Goal: Task Accomplishment & Management: Manage account settings

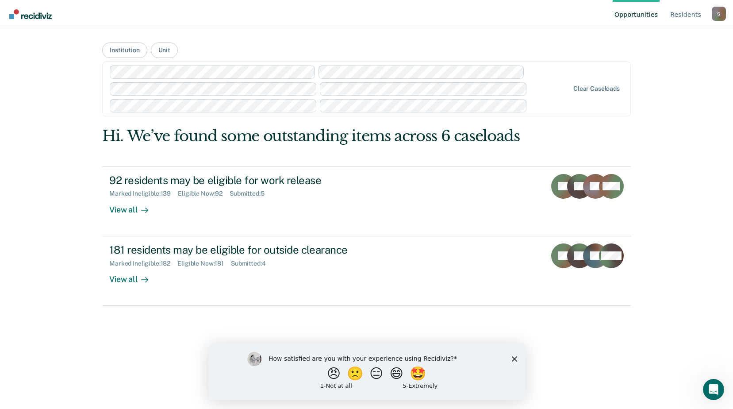
click at [296, 43] on main "Institution Unit Clear caseloads Hi. We’ve found some outstanding items across …" at bounding box center [367, 207] width 550 height 359
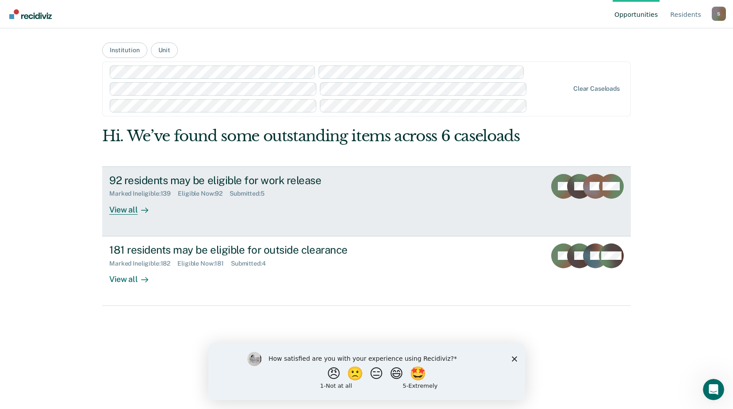
click at [304, 187] on div "Marked Ineligible : 139 Eligible Now : 92 Submitted : 5" at bounding box center [264, 191] width 311 height 11
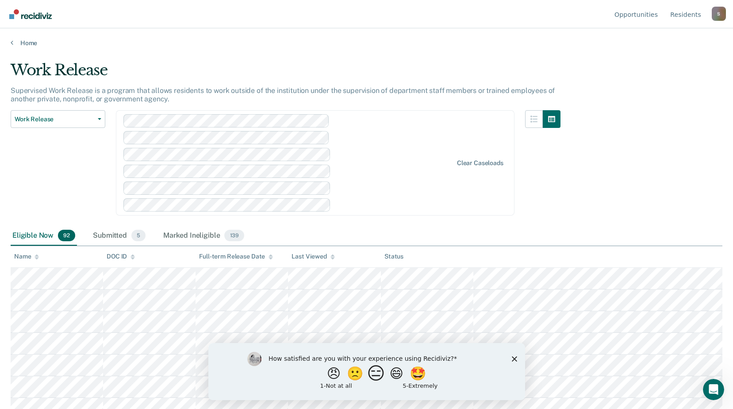
click at [378, 376] on button "😑" at bounding box center [377, 373] width 21 height 18
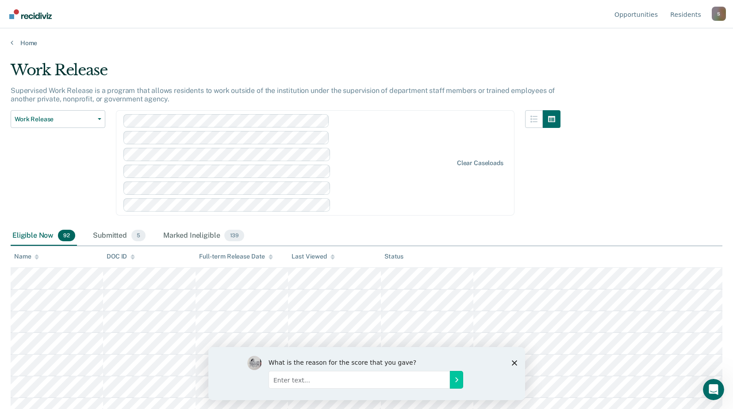
click at [428, 378] on input "Enter text..." at bounding box center [358, 379] width 181 height 18
type input "J"
type input "NEEDS IMPROVEMENT"
click at [454, 378] on icon "Submit your response" at bounding box center [456, 379] width 7 height 7
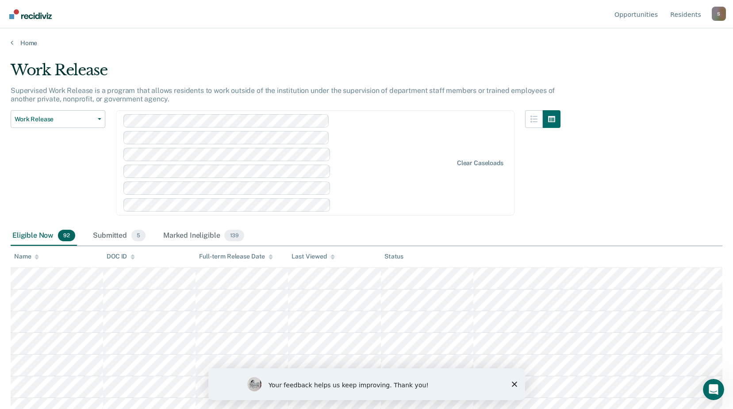
click at [512, 383] on icon "Close survey" at bounding box center [514, 383] width 5 height 5
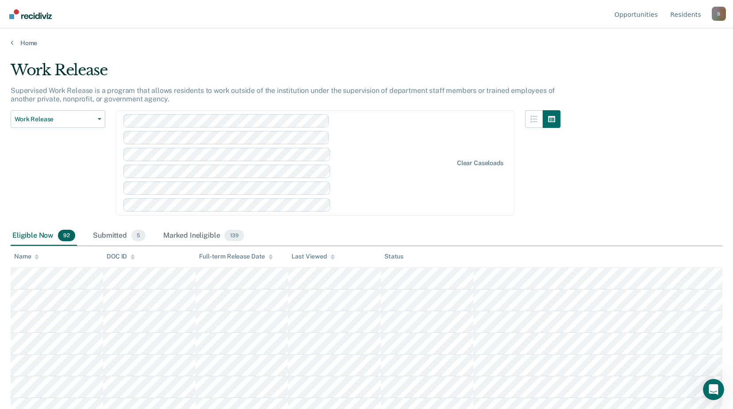
scroll to position [595, 0]
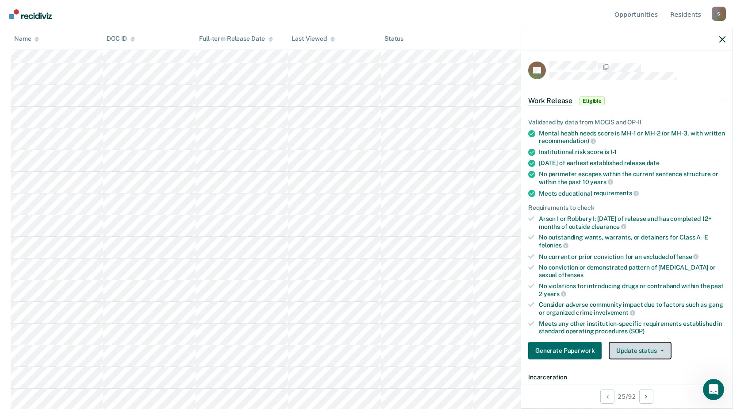
click at [658, 350] on span "button" at bounding box center [660, 351] width 7 height 2
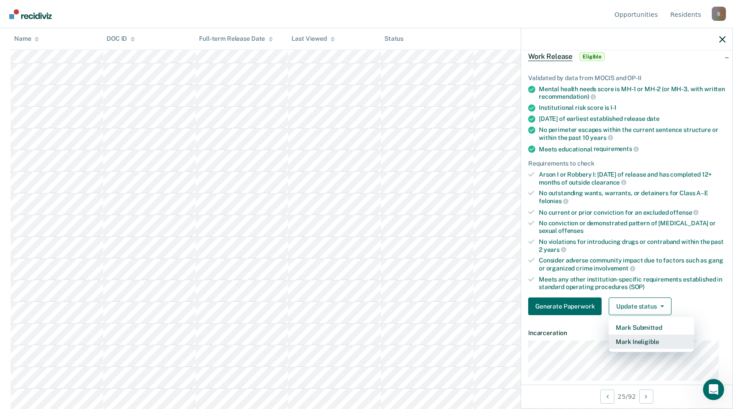
click at [669, 343] on button "Mark Ineligible" at bounding box center [651, 342] width 85 height 14
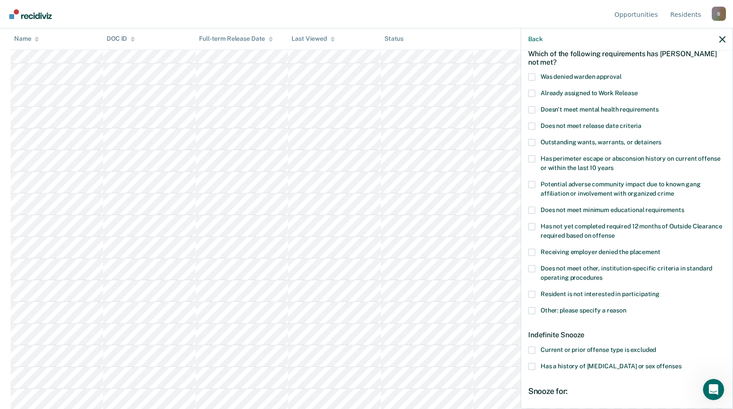
click at [532, 311] on span at bounding box center [531, 310] width 7 height 7
click at [627, 307] on input "Other: please specify a reason" at bounding box center [627, 307] width 0 height 0
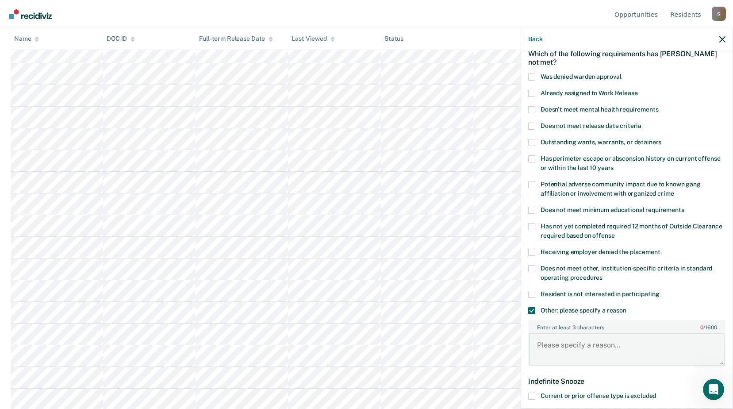
click at [592, 350] on textarea "Enter at least 3 characters 0 / 1600" at bounding box center [627, 349] width 196 height 33
type textarea "d"
type textarea "D"
type textarea "MEDICAL REJECTION INSULIN X3 DAILY"
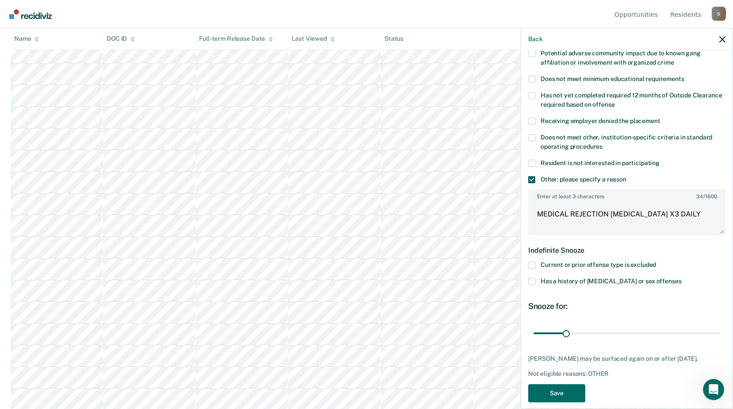
scroll to position [176, 0]
drag, startPoint x: 565, startPoint y: 334, endPoint x: 741, endPoint y: 345, distance: 176.9
type input "180"
click at [720, 340] on input "range" at bounding box center [627, 332] width 187 height 15
click at [577, 389] on button "Save" at bounding box center [556, 393] width 57 height 18
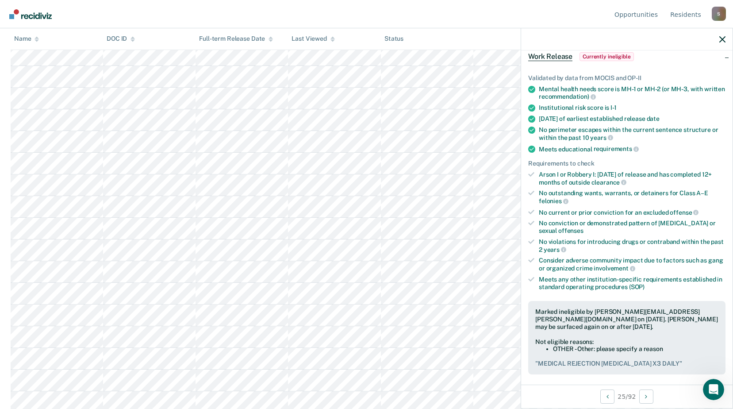
scroll to position [177, 0]
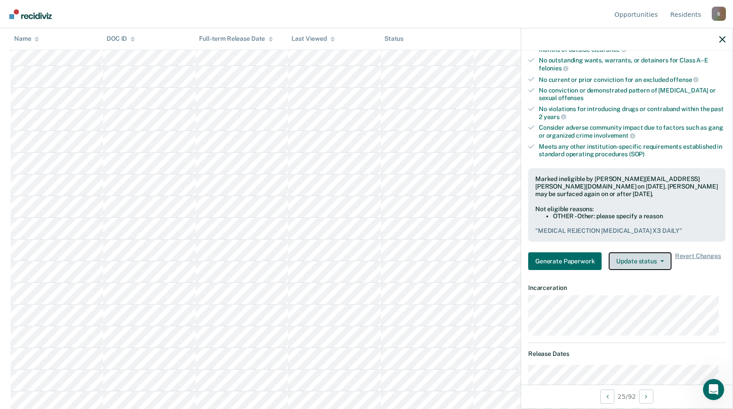
click at [664, 262] on button "Update status" at bounding box center [640, 261] width 62 height 18
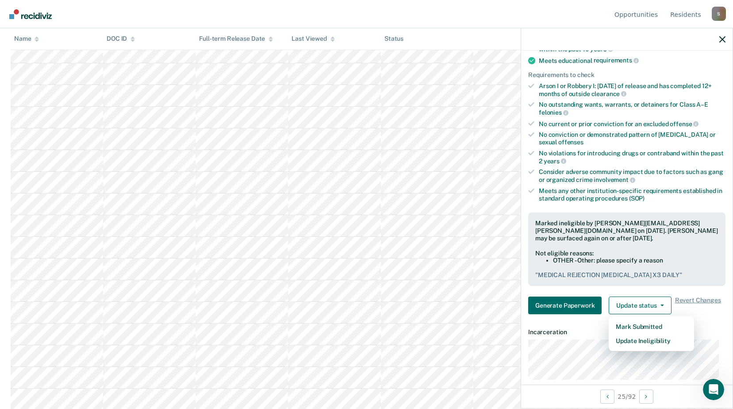
scroll to position [1679, 0]
click at [239, 16] on nav "Opportunities Resident s Shawn.Karlin@doc.mo.gov S Profile How it works Log Out" at bounding box center [366, 14] width 719 height 28
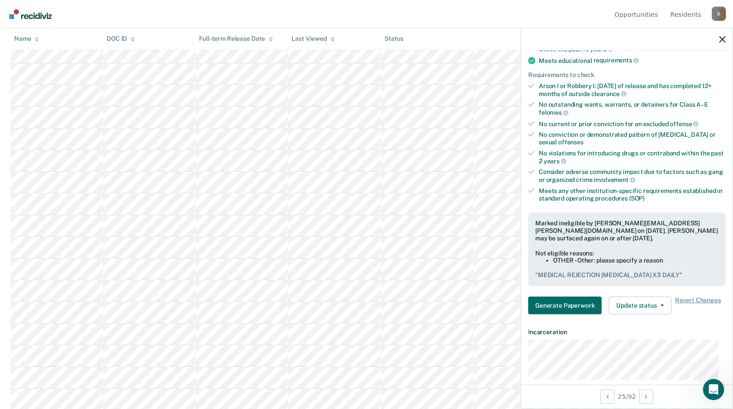
scroll to position [1832, 0]
click at [331, 9] on nav "Opportunities Resident s Shawn.Karlin@doc.mo.gov S Profile How it works Log Out" at bounding box center [366, 14] width 719 height 28
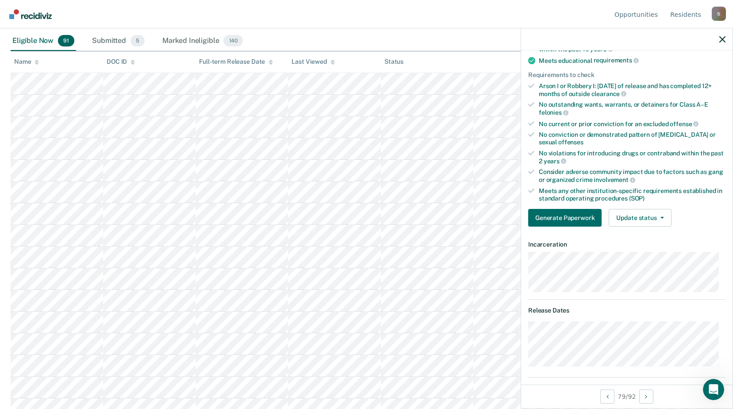
drag, startPoint x: 377, startPoint y: 47, endPoint x: 470, endPoint y: 114, distance: 114.2
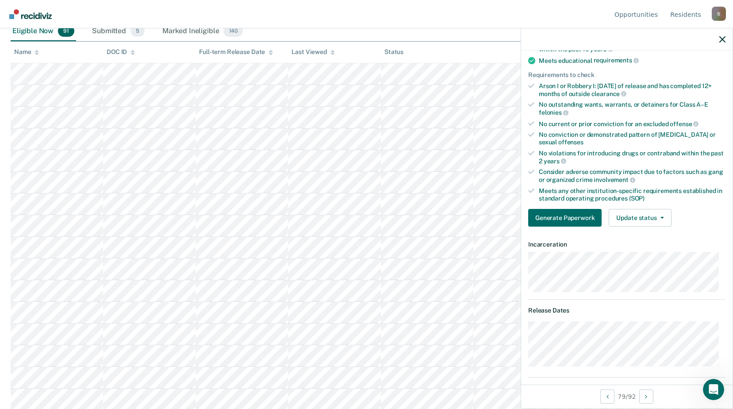
scroll to position [942, 0]
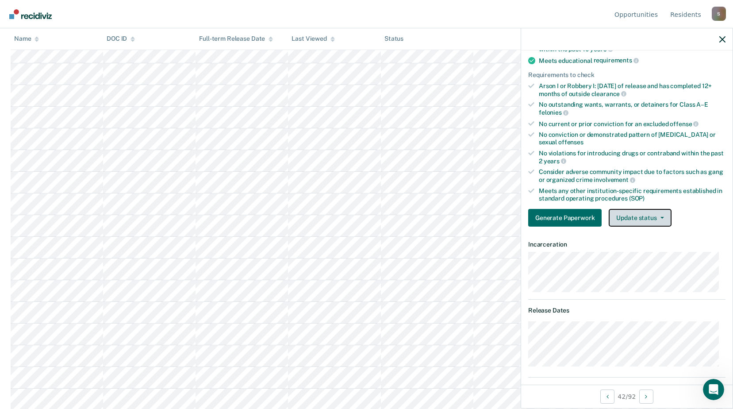
click at [660, 215] on button "Update status" at bounding box center [640, 218] width 62 height 18
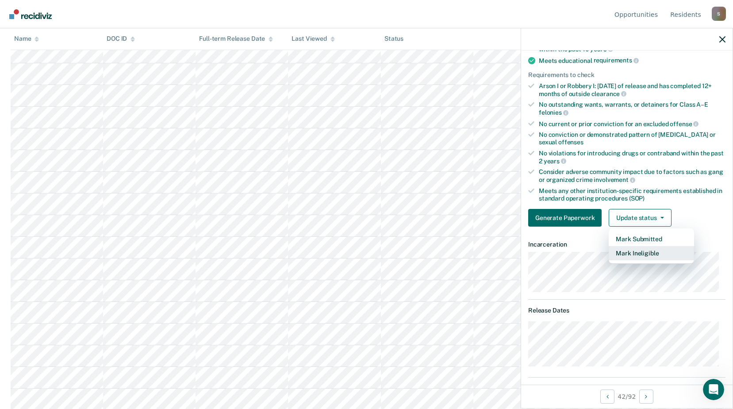
click at [642, 254] on button "Mark Ineligible" at bounding box center [651, 253] width 85 height 14
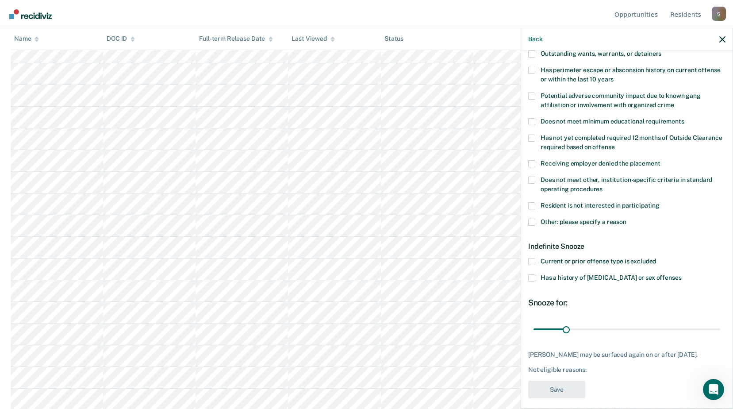
click at [533, 222] on span at bounding box center [531, 222] width 7 height 7
click at [627, 219] on input "Other: please specify a reason" at bounding box center [627, 219] width 0 height 0
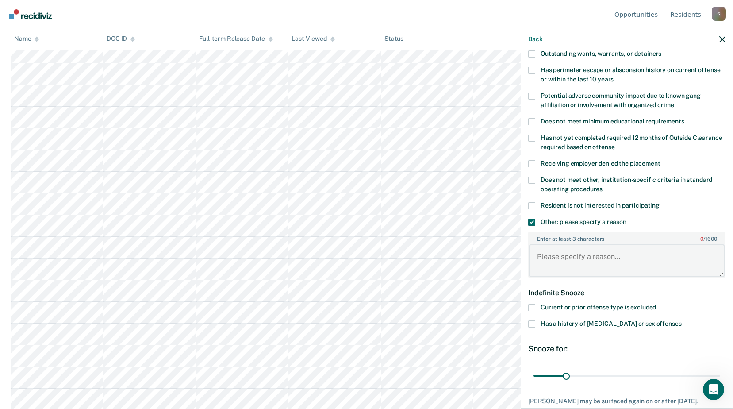
click at [584, 264] on textarea "Enter at least 3 characters 0 / 1600" at bounding box center [627, 260] width 196 height 33
type textarea "INSULIN X3 DAILY"
drag, startPoint x: 565, startPoint y: 373, endPoint x: 741, endPoint y: 391, distance: 177.1
type input "180"
click at [720, 383] on input "range" at bounding box center [627, 375] width 187 height 15
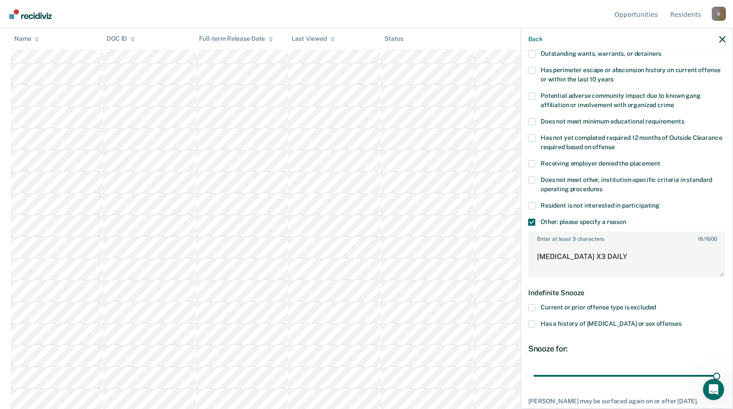
click at [716, 317] on div "Current or prior offense type is excluded" at bounding box center [626, 312] width 197 height 16
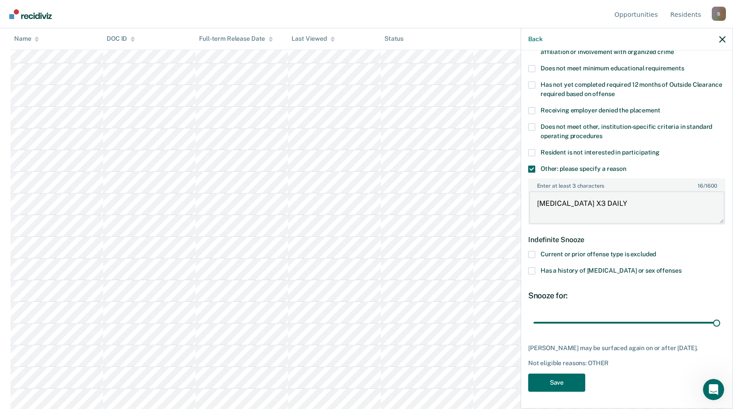
click at [618, 208] on textarea "INSULIN X3 DAILY" at bounding box center [627, 207] width 196 height 33
type textarea "INSULIN X3 DAILY AND C3"
click at [573, 383] on button "Save" at bounding box center [556, 382] width 57 height 18
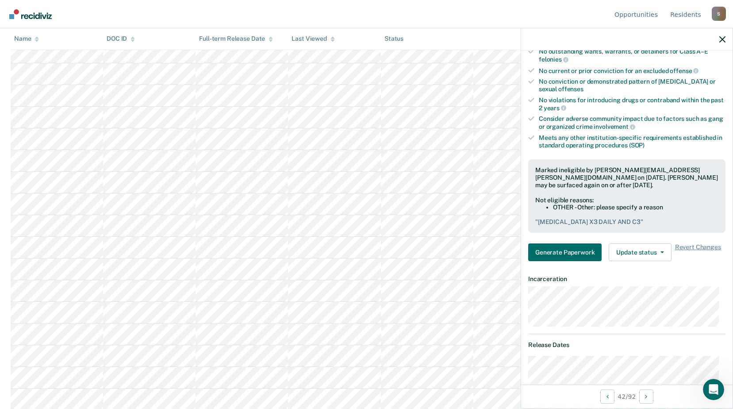
scroll to position [0, 0]
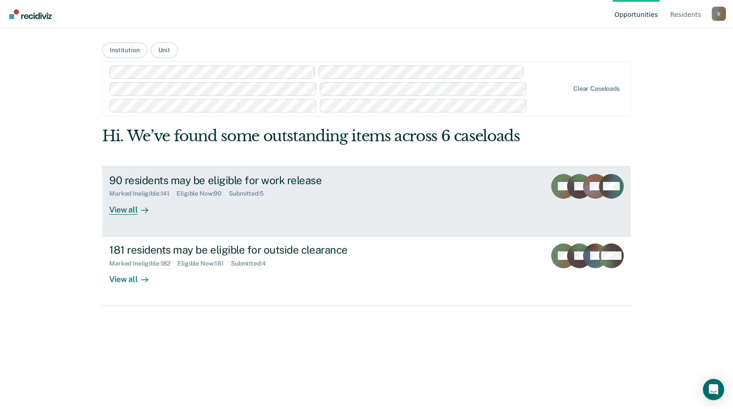
click at [250, 182] on div "90 residents may be eligible for work release" at bounding box center [264, 180] width 311 height 13
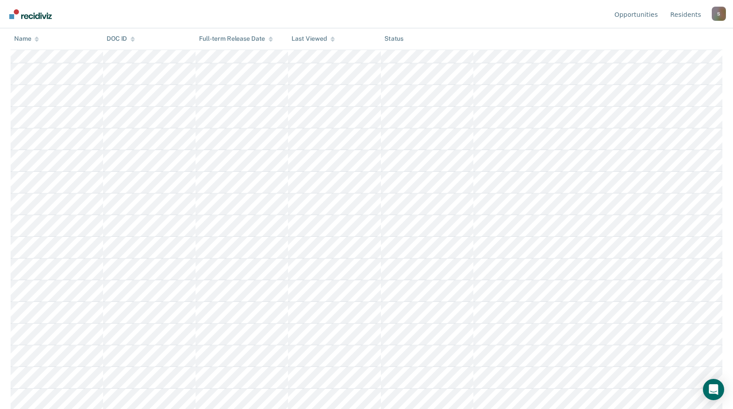
scroll to position [1484, 0]
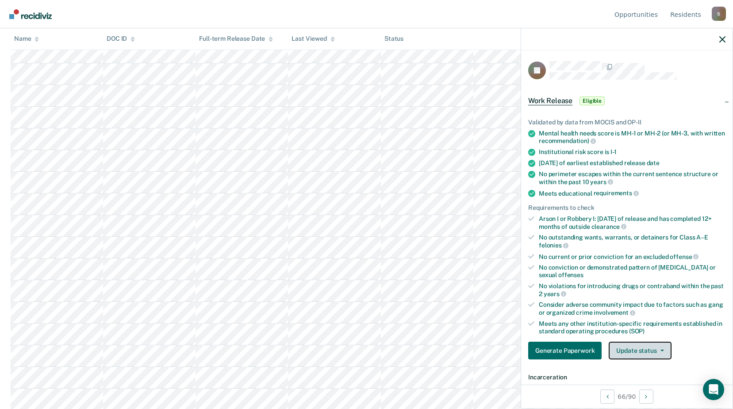
click at [662, 352] on button "Update status" at bounding box center [640, 351] width 62 height 18
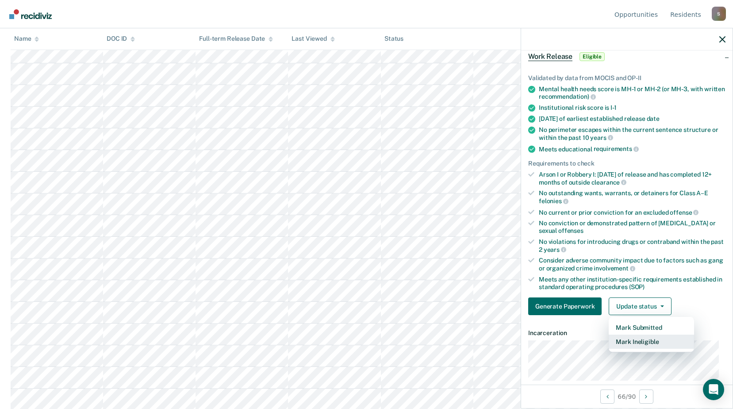
click at [658, 339] on button "Mark Ineligible" at bounding box center [651, 342] width 85 height 14
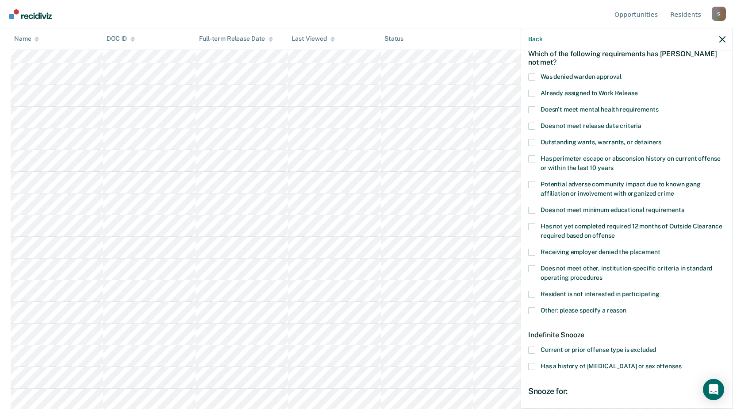
click at [535, 90] on span at bounding box center [531, 93] width 7 height 7
click at [638, 90] on input "Already assigned to Work Release" at bounding box center [638, 90] width 0 height 0
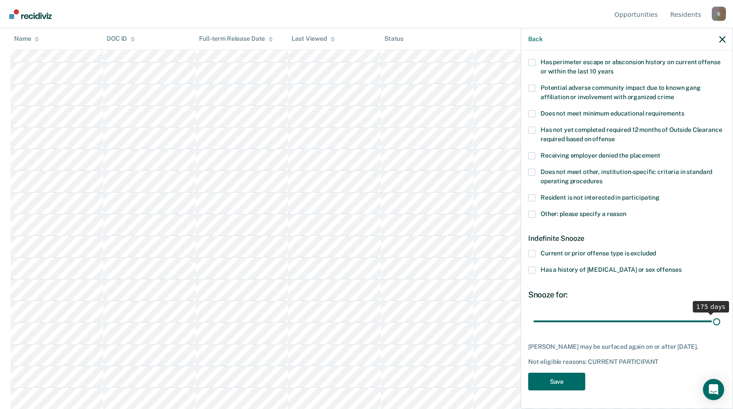
scroll to position [139, 0]
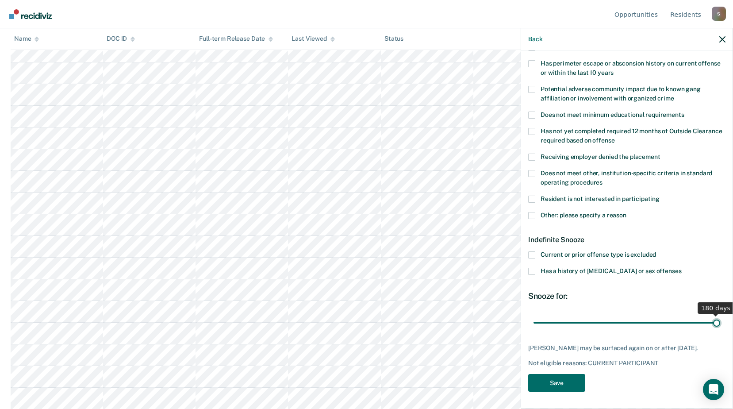
drag, startPoint x: 565, startPoint y: 313, endPoint x: 741, endPoint y: 321, distance: 176.8
type input "180"
click at [720, 321] on input "range" at bounding box center [627, 322] width 187 height 15
click at [575, 380] on button "Save" at bounding box center [556, 383] width 57 height 18
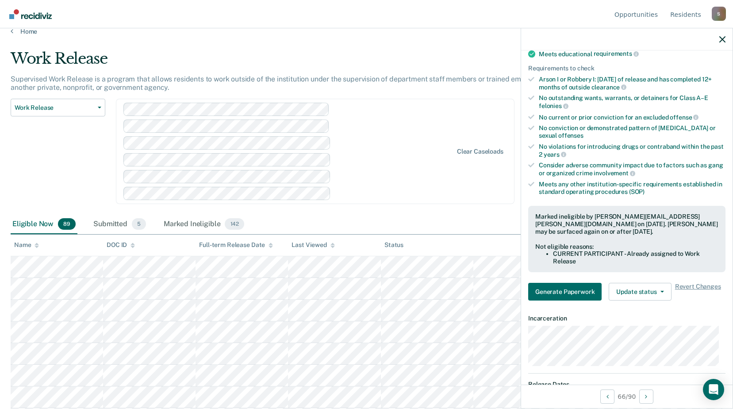
scroll to position [0, 0]
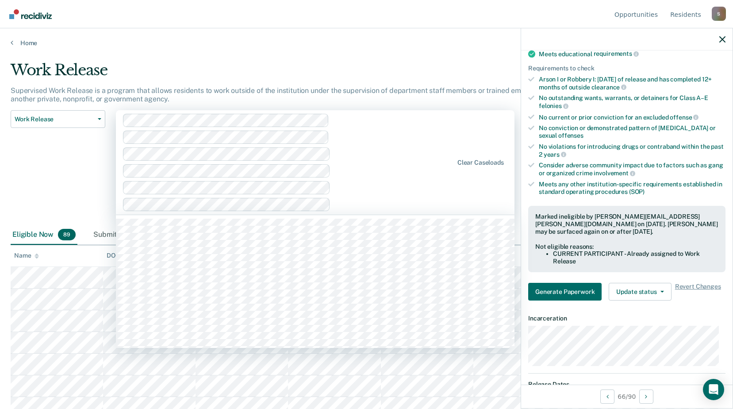
click at [387, 145] on div at bounding box center [288, 162] width 331 height 97
type input "WRDCC"
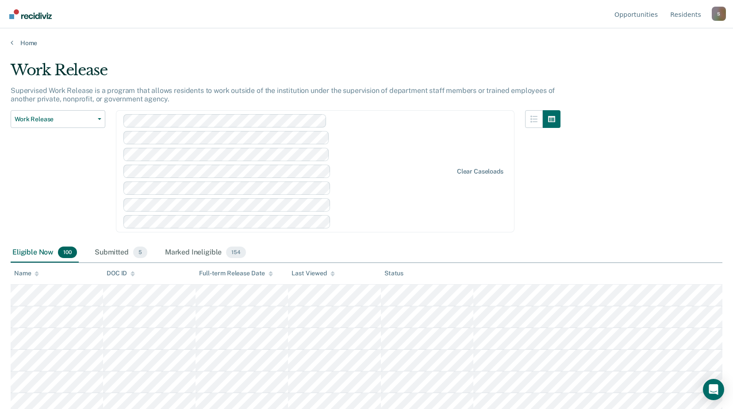
click at [383, 212] on div at bounding box center [288, 171] width 330 height 114
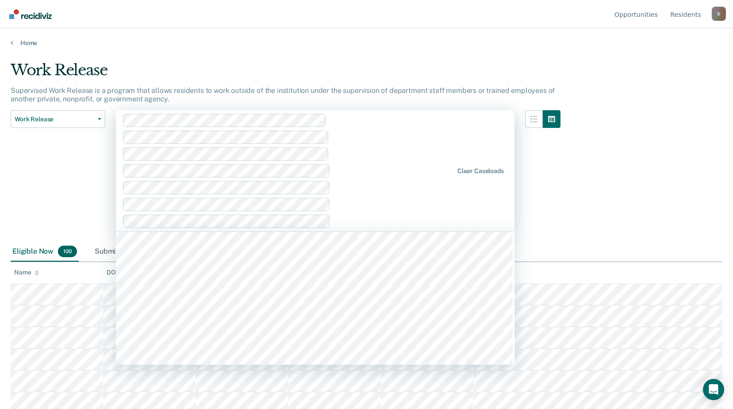
scroll to position [0, 0]
type input "WRDCC"
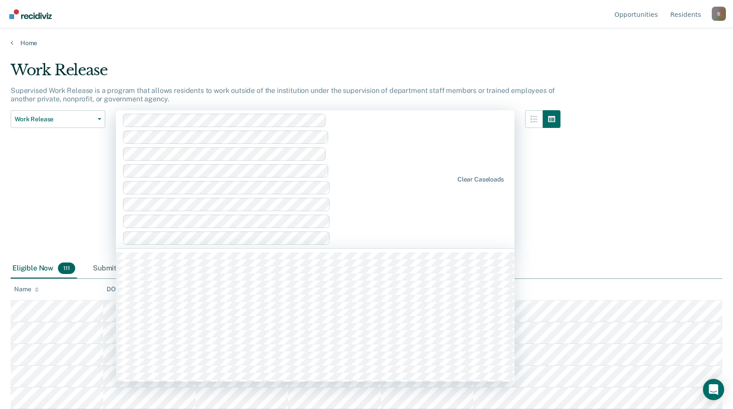
click at [377, 177] on div at bounding box center [288, 179] width 331 height 131
type input "WRDCC"
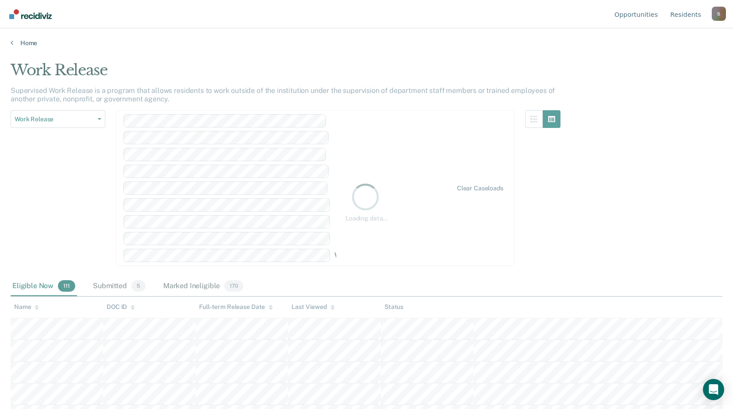
type input "WR"
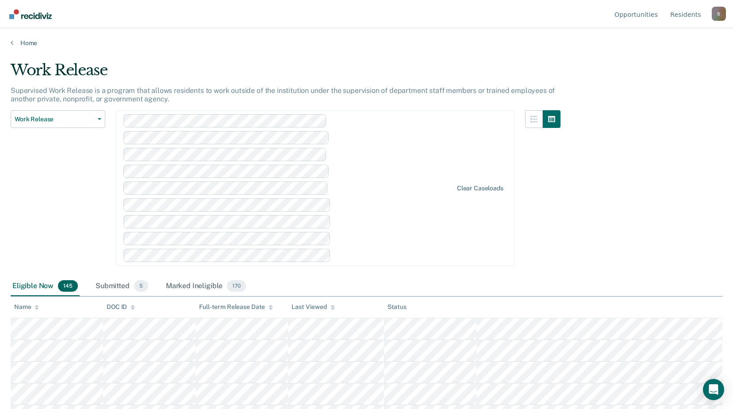
click at [416, 211] on div at bounding box center [288, 188] width 330 height 148
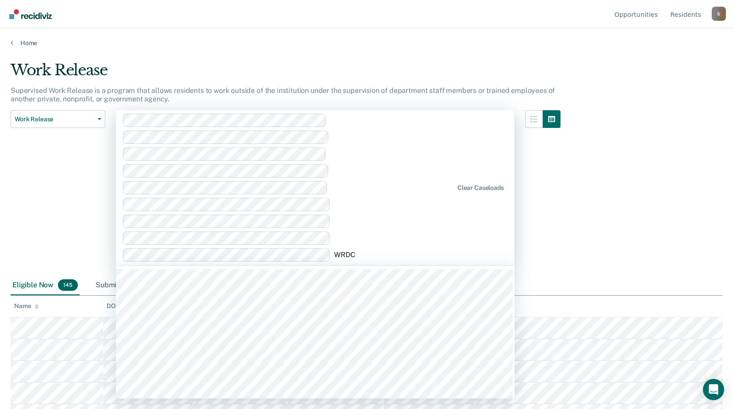
type input "WRDCC"
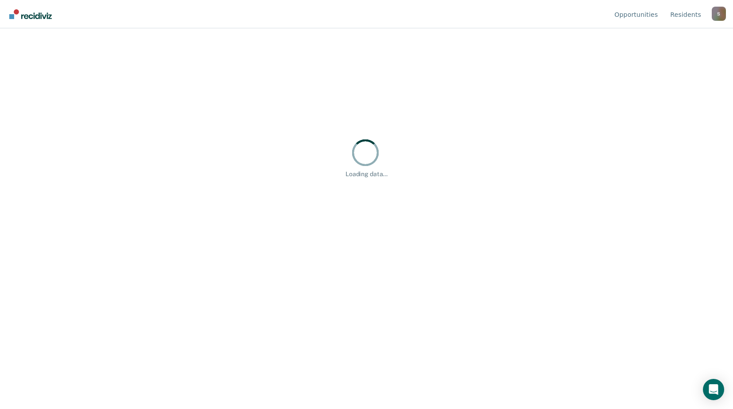
scroll to position [0, 0]
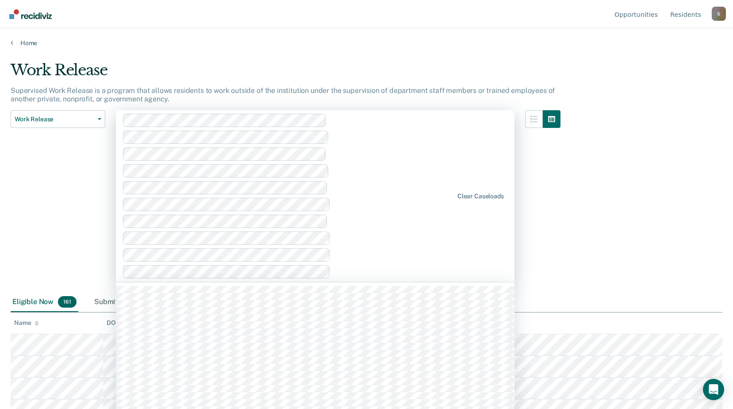
click at [414, 189] on div at bounding box center [288, 196] width 331 height 165
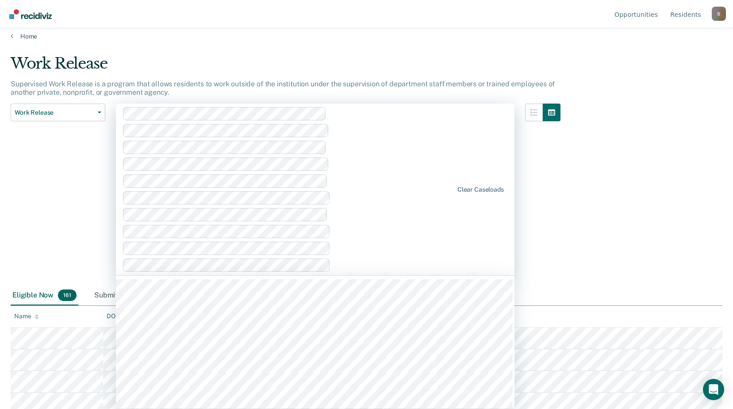
scroll to position [7, 0]
type input "WRDCC"
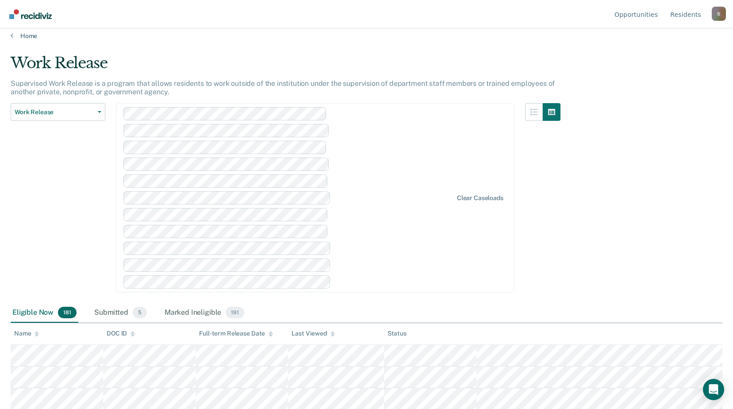
scroll to position [0, 0]
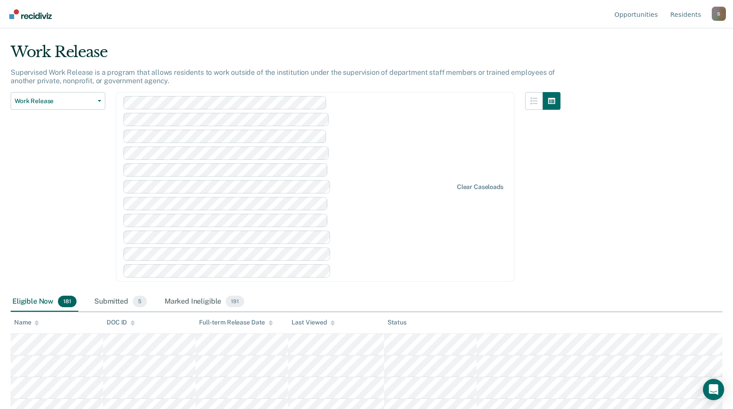
click at [397, 244] on div at bounding box center [288, 186] width 330 height 181
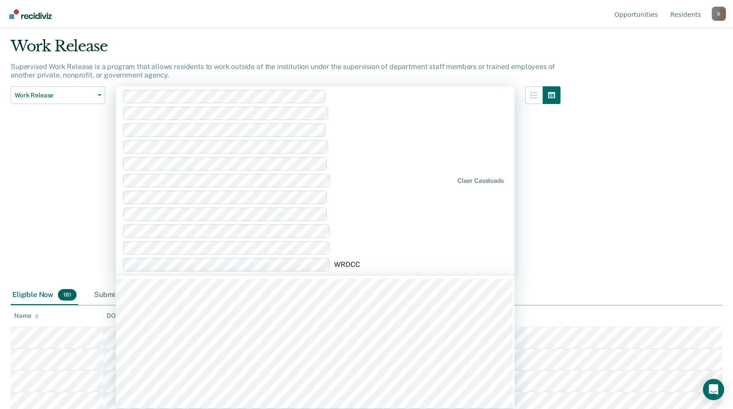
scroll to position [133, 0]
type input "W"
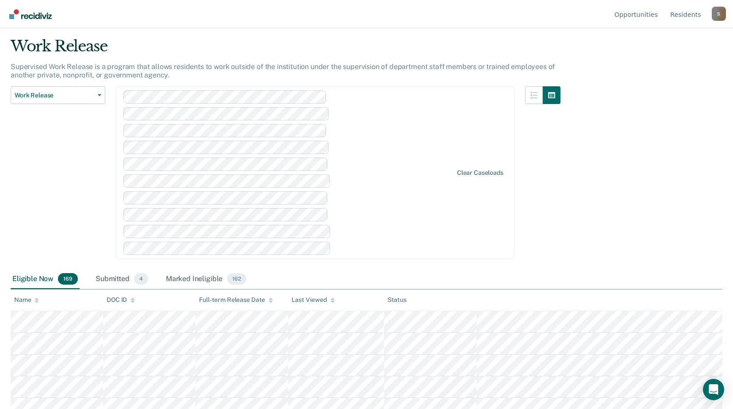
click at [593, 207] on div "Work Release Supervised Work Release is a program that allows residents to work…" at bounding box center [367, 177] width 712 height 281
click at [350, 153] on div at bounding box center [288, 172] width 330 height 165
click at [677, 218] on div "Work Release Supervised Work Release is a program that allows residents to work…" at bounding box center [367, 177] width 712 height 281
click at [614, 232] on div "Work Release Supervised Work Release is a program that allows residents to work…" at bounding box center [367, 177] width 712 height 281
click at [342, 115] on div at bounding box center [288, 172] width 330 height 165
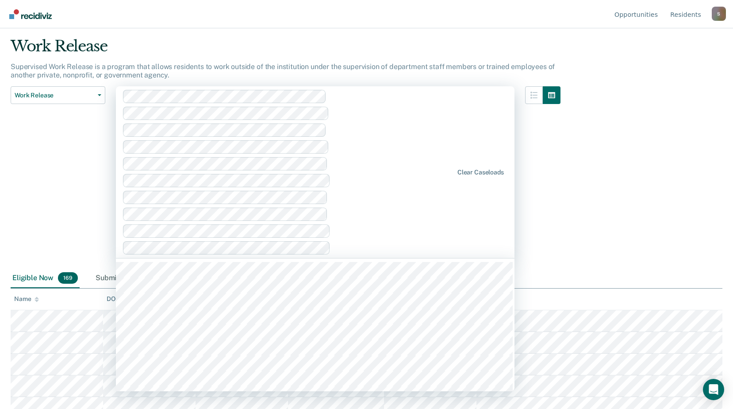
click at [561, 202] on div at bounding box center [542, 177] width 35 height 182
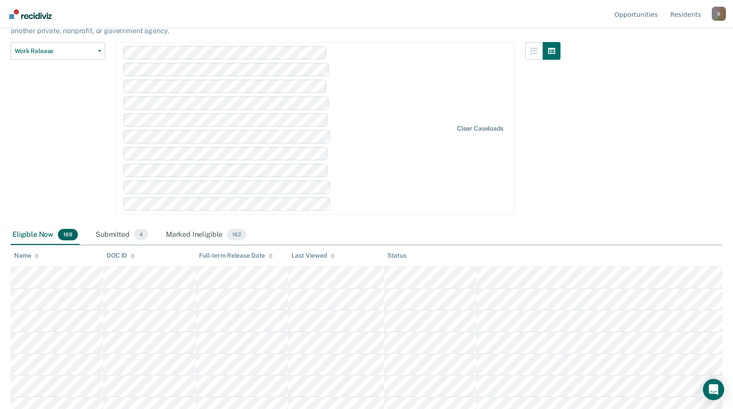
scroll to position [24, 0]
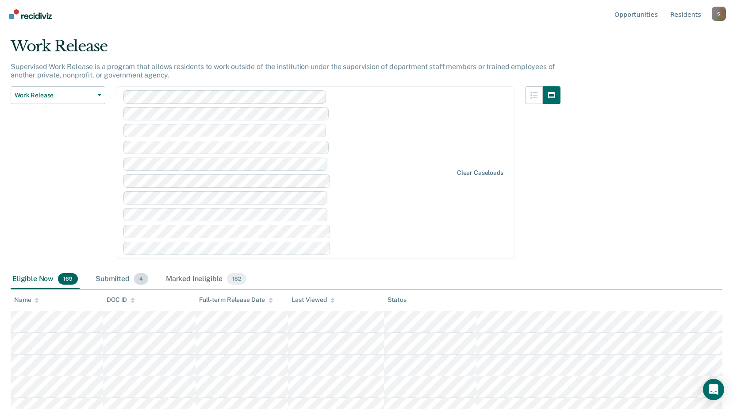
click at [119, 279] on div "Submitted 4" at bounding box center [122, 278] width 56 height 19
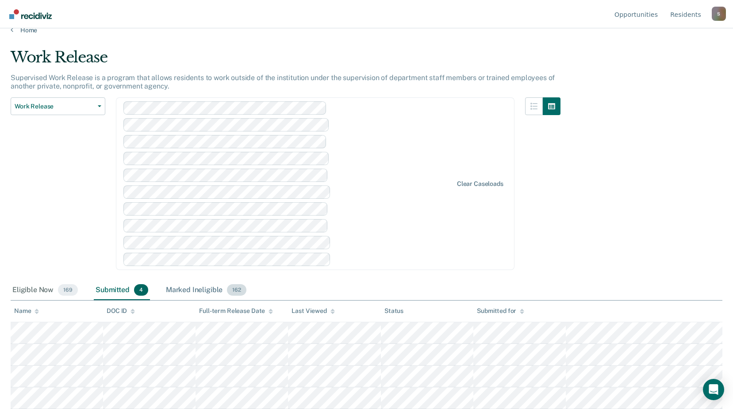
click at [196, 291] on div "Marked Ineligible 162" at bounding box center [206, 290] width 84 height 19
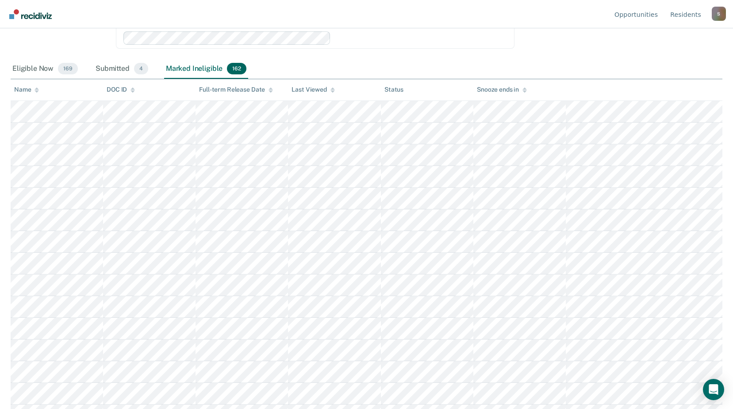
scroll to position [190, 0]
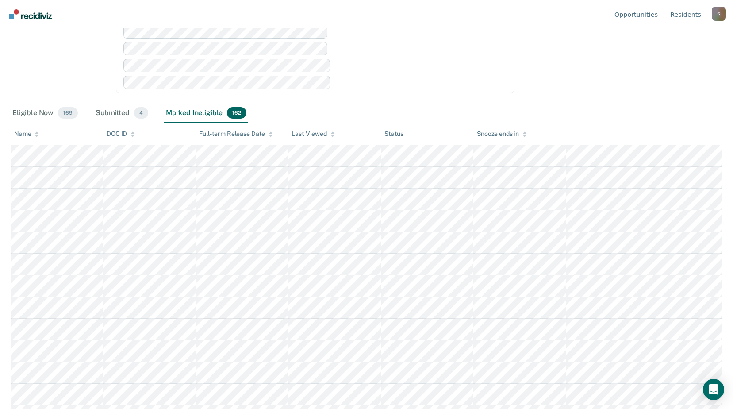
click at [37, 134] on icon at bounding box center [37, 134] width 4 height 6
click at [37, 135] on icon at bounding box center [37, 136] width 4 height 2
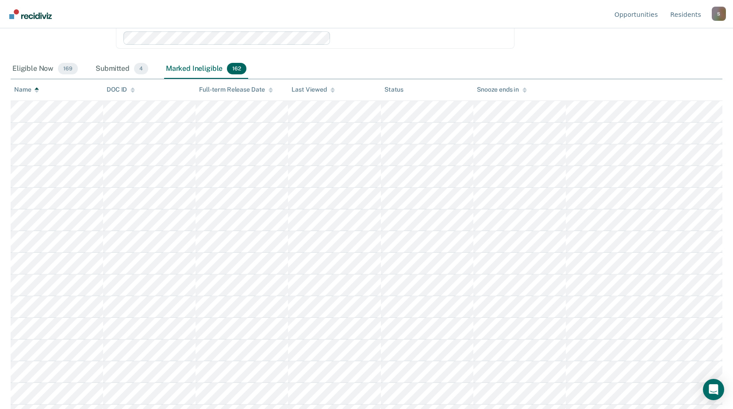
scroll to position [101, 0]
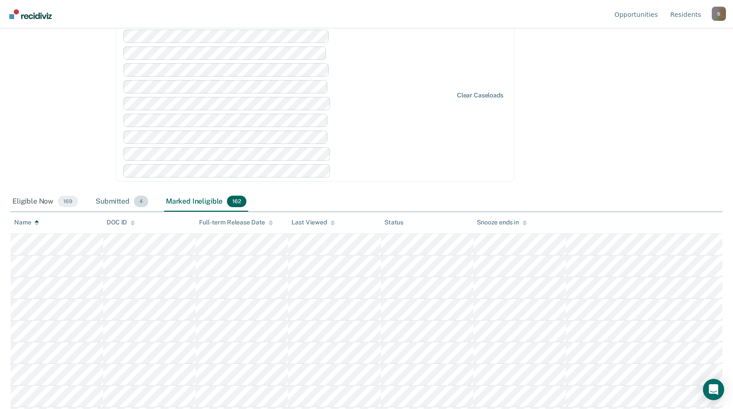
click at [121, 204] on div "Submitted 4" at bounding box center [122, 201] width 56 height 19
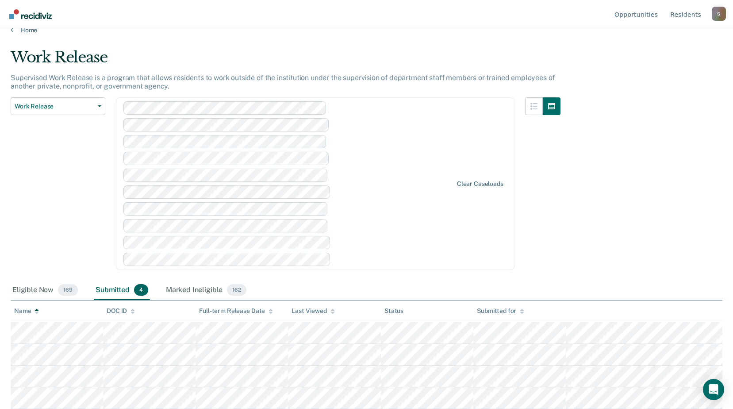
scroll to position [13, 0]
click at [43, 291] on div "Eligible Now 169" at bounding box center [45, 290] width 69 height 19
click at [38, 313] on icon at bounding box center [37, 311] width 4 height 6
click at [370, 221] on div at bounding box center [288, 183] width 330 height 165
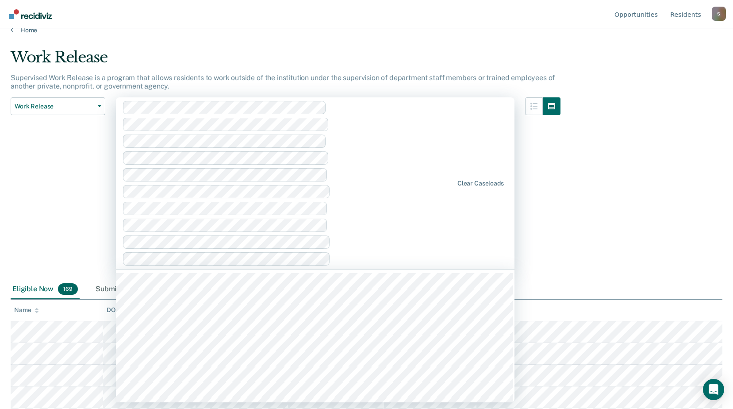
scroll to position [12, 0]
type input "WRDCC"
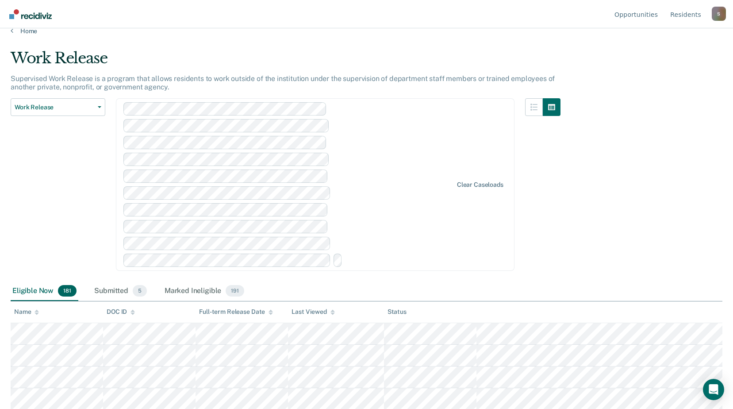
scroll to position [30, 0]
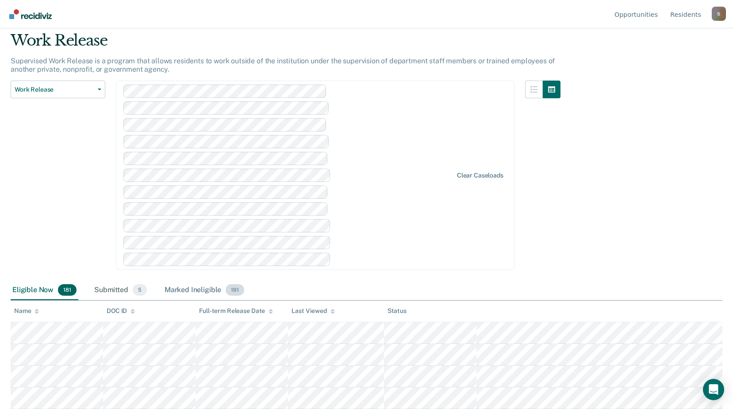
click at [200, 286] on div "Marked Ineligible 191" at bounding box center [204, 290] width 83 height 19
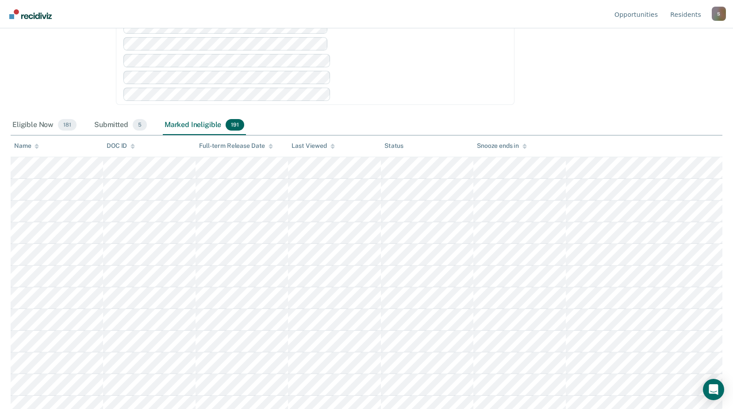
scroll to position [150, 0]
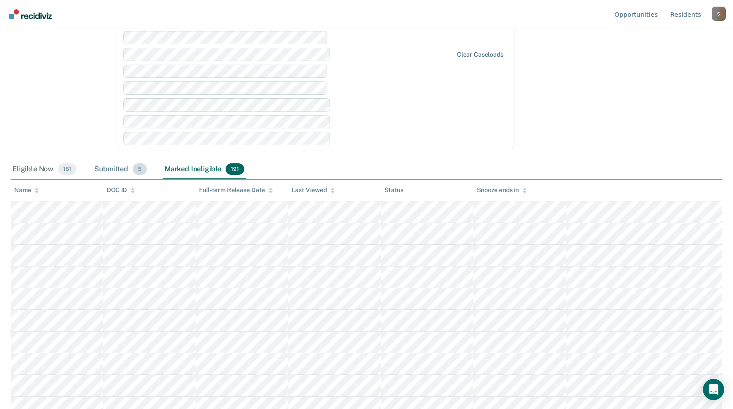
click at [104, 169] on div "Submitted 5" at bounding box center [120, 169] width 56 height 19
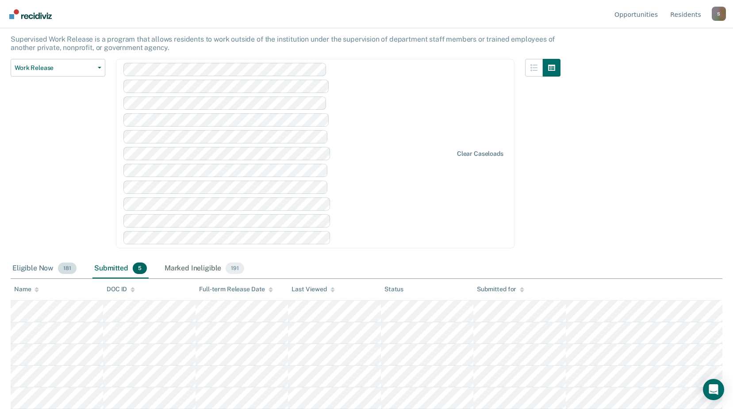
click at [35, 266] on div "Eligible Now 181" at bounding box center [45, 268] width 68 height 19
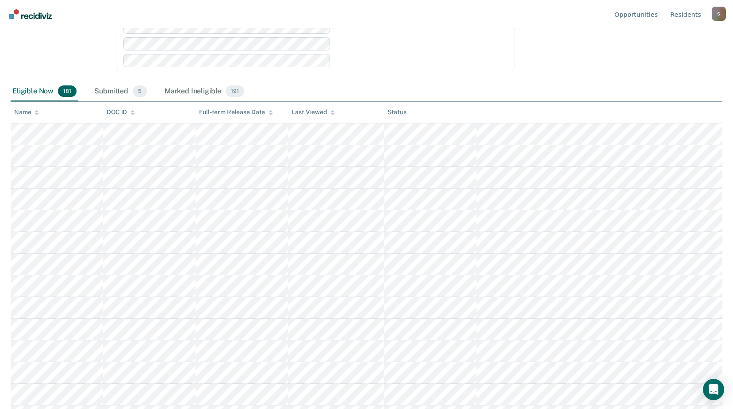
scroll to position [184, 0]
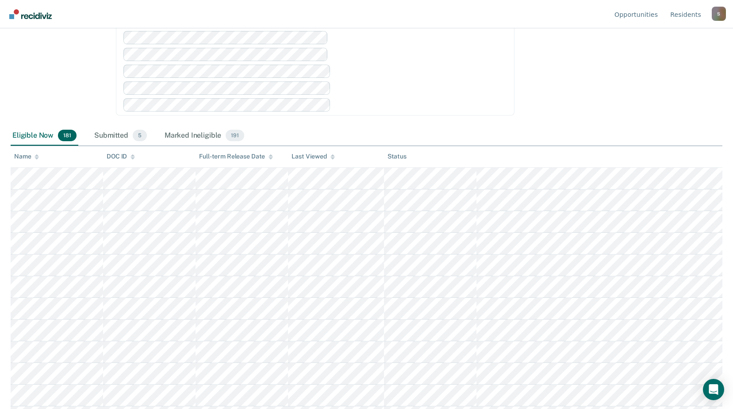
click at [38, 158] on icon at bounding box center [37, 158] width 4 height 2
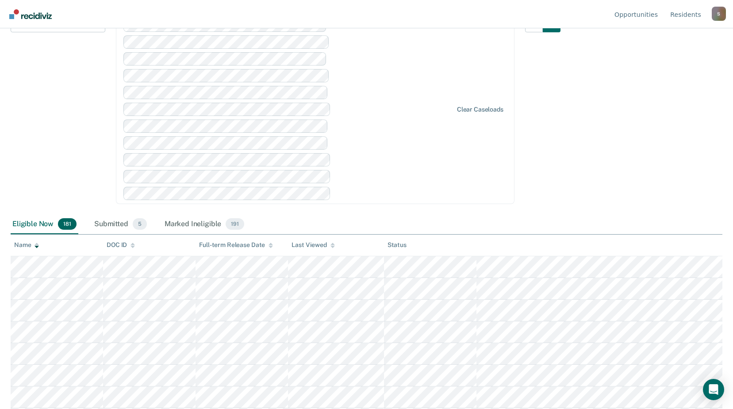
scroll to position [7, 0]
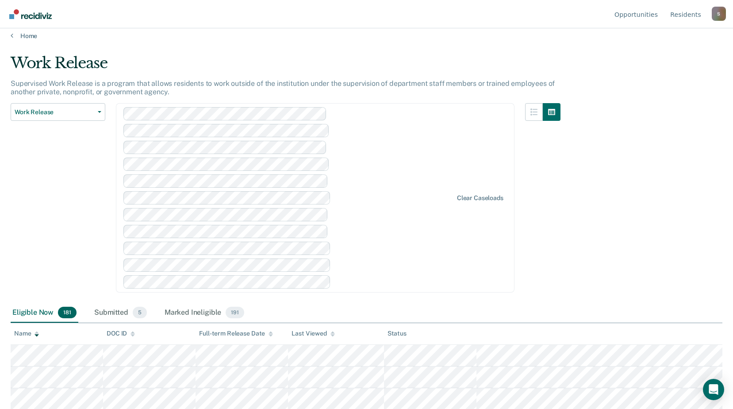
click at [216, 53] on main "Work Release Supervised Work Release is a program that allows residents to work…" at bounding box center [366, 219] width 733 height 359
click at [453, 52] on main "Work Release Supervised Work Release is a program that allows residents to work…" at bounding box center [366, 219] width 733 height 359
click at [29, 35] on link "Home" at bounding box center [367, 36] width 712 height 8
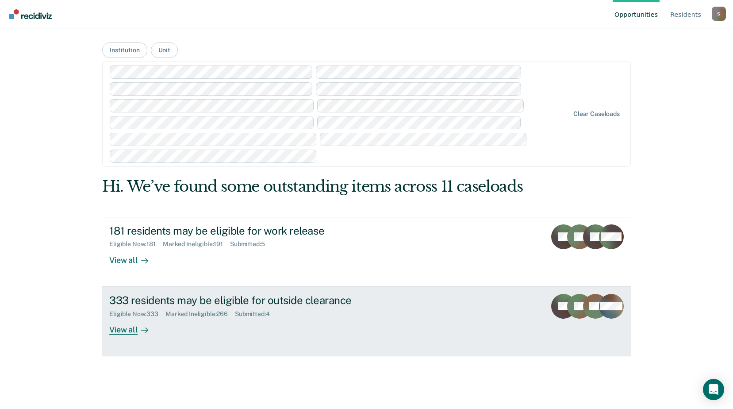
click at [295, 317] on div "Eligible Now : 333 Marked Ineligible : 266 Submitted : 4" at bounding box center [264, 312] width 311 height 11
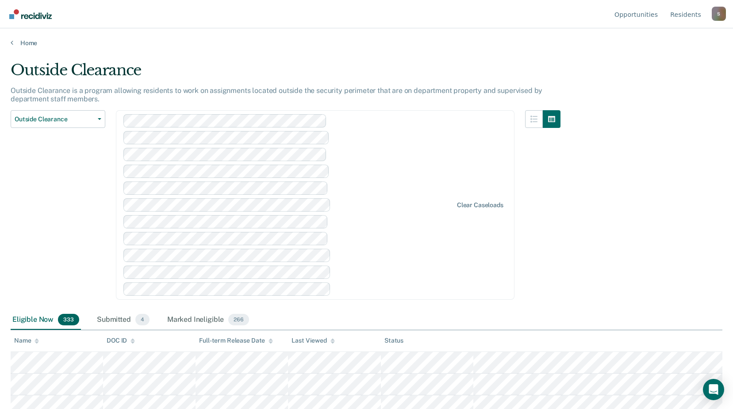
scroll to position [4126, 0]
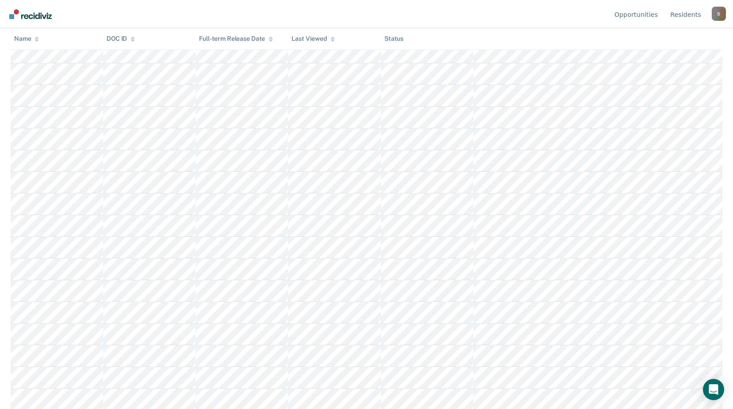
click at [51, 16] on img "Go to Recidiviz Home" at bounding box center [30, 14] width 42 height 10
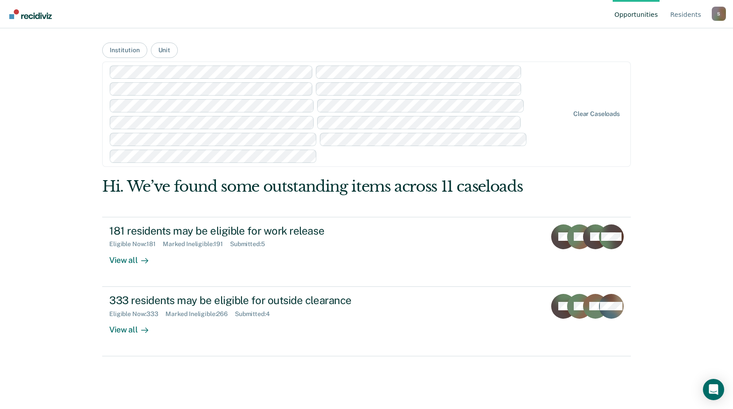
click at [19, 15] on nav "Opportunities Resident s Shawn.Karlin@doc.mo.gov S Profile How it works Log Out" at bounding box center [366, 14] width 719 height 28
drag, startPoint x: 49, startPoint y: 15, endPoint x: 78, endPoint y: 11, distance: 29.5
click at [78, 11] on nav "Opportunities Resident s Shawn.Karlin@doc.mo.gov S Profile How it works Log Out" at bounding box center [366, 14] width 719 height 28
click at [691, 138] on div "Opportunities Resident s Shawn.Karlin@doc.mo.gov S Profile How it works Log Out…" at bounding box center [366, 204] width 733 height 409
click at [653, 16] on link "Opportunities" at bounding box center [636, 14] width 47 height 28
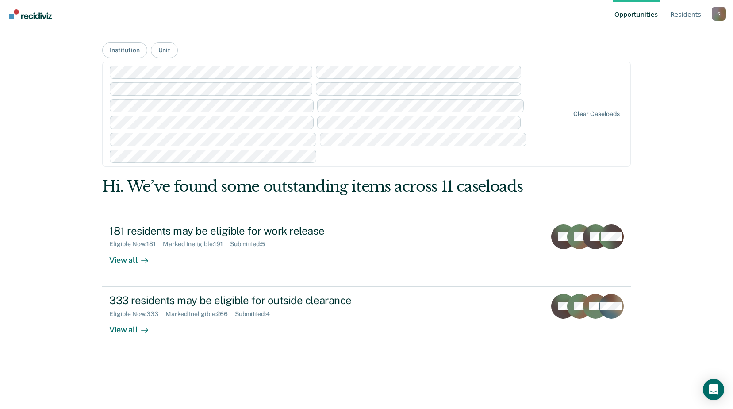
drag, startPoint x: 56, startPoint y: 13, endPoint x: 24, endPoint y: 16, distance: 32.0
click at [24, 16] on nav "Opportunities Resident s Shawn.Karlin@doc.mo.gov S Profile How it works Log Out" at bounding box center [366, 14] width 719 height 28
